Goal: Task Accomplishment & Management: Use online tool/utility

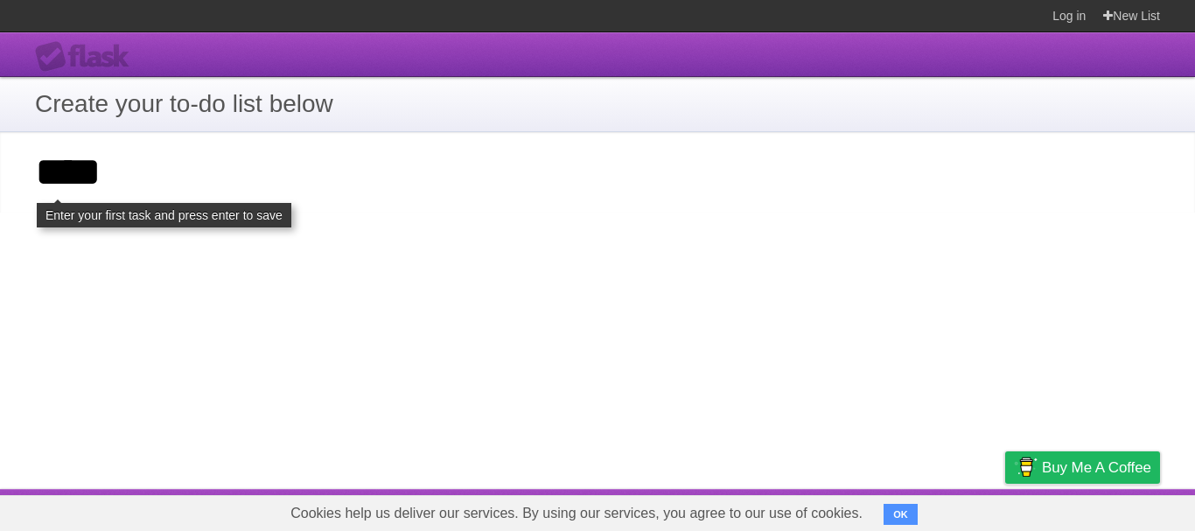
type input "****"
click input "**********" at bounding box center [0, 0] width 0 height 0
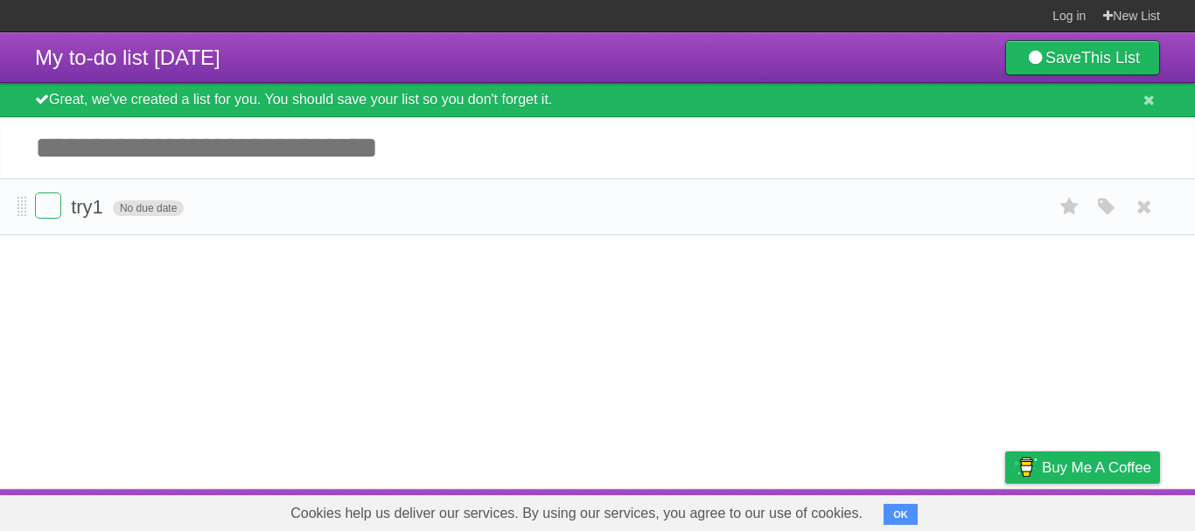
click at [136, 213] on span "No due date" at bounding box center [148, 208] width 71 height 16
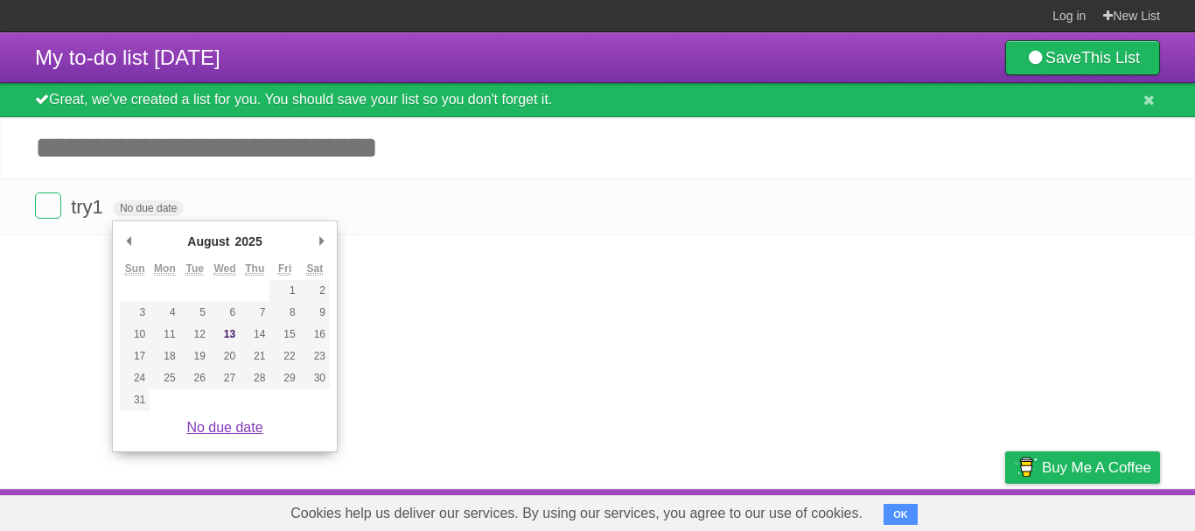
click at [238, 430] on link "No due date" at bounding box center [224, 427] width 76 height 15
